Goal: Go to known website: Access a specific website the user already knows

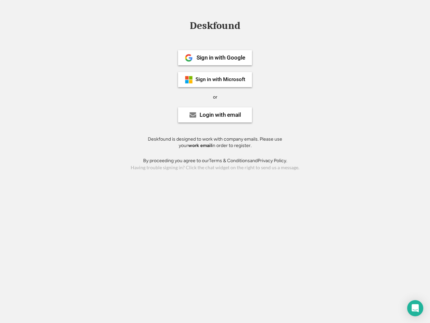
click at [215, 96] on div "or" at bounding box center [215, 97] width 4 height 7
click at [215, 27] on div "Deskfound" at bounding box center [214, 25] width 57 height 10
click at [184, 25] on div "Deskfound" at bounding box center [215, 26] width 430 height 13
click at [215, 27] on div "Deskfound" at bounding box center [214, 25] width 57 height 10
click at [215, 97] on div "or" at bounding box center [215, 97] width 4 height 7
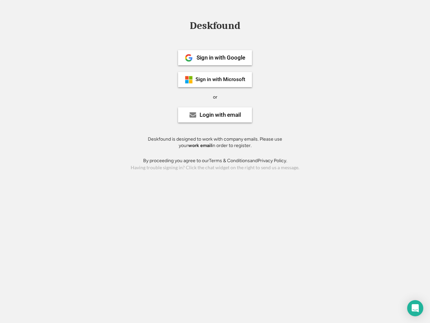
click at [215, 57] on div "Sign in with Google" at bounding box center [221, 58] width 49 height 6
click at [221, 57] on div "Sign in with Google" at bounding box center [221, 58] width 49 height 6
click at [189, 58] on img at bounding box center [189, 58] width 8 height 8
click at [215, 79] on div "Sign in with Microsoft" at bounding box center [221, 79] width 50 height 5
click at [221, 79] on div "Sign in with Microsoft" at bounding box center [221, 79] width 50 height 5
